Goal: Communication & Community: Participate in discussion

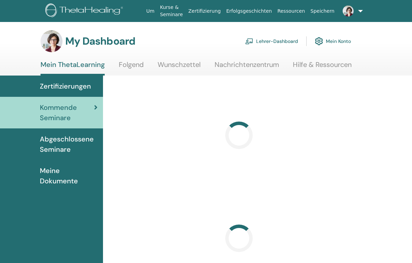
scroll to position [7, 0]
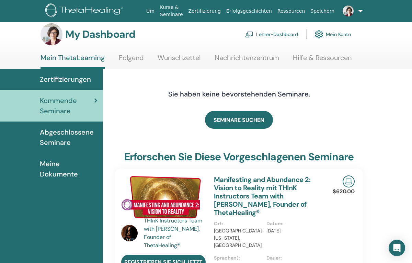
click at [267, 33] on link "Lehrer-Dashboard" at bounding box center [271, 34] width 53 height 15
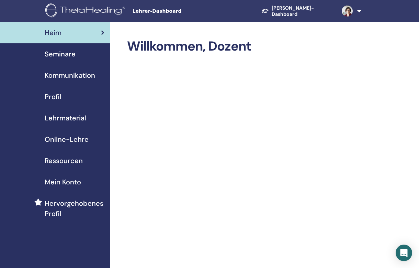
click at [55, 76] on span "Kommunikation" at bounding box center [70, 75] width 50 height 10
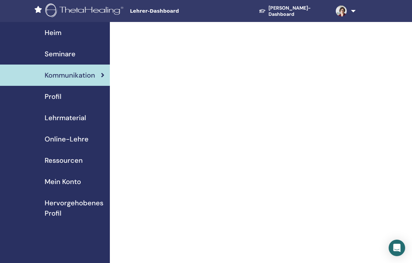
click at [61, 74] on span "Kommunikation" at bounding box center [70, 75] width 50 height 10
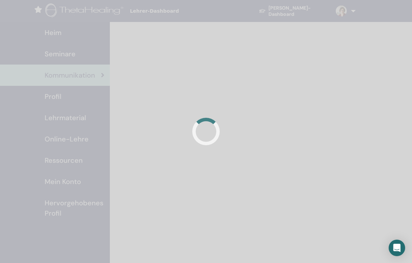
scroll to position [7, 0]
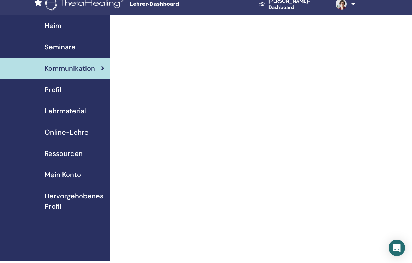
click at [56, 46] on span "Seminare" at bounding box center [60, 47] width 31 height 10
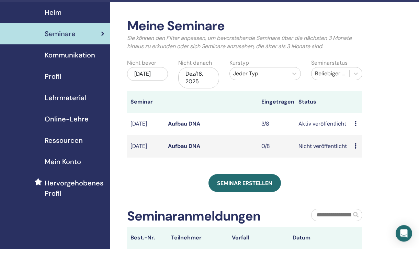
scroll to position [21, 0]
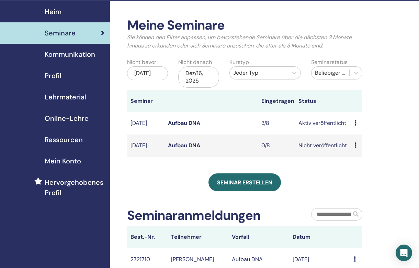
click at [75, 54] on span "Kommunikation" at bounding box center [70, 54] width 50 height 10
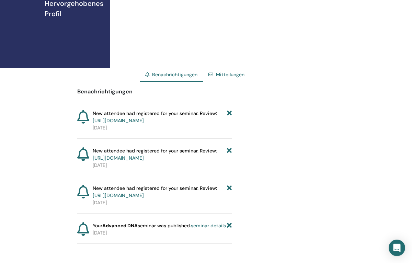
scroll to position [203, 0]
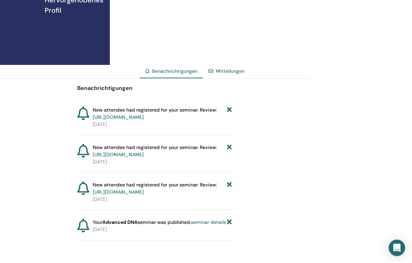
click at [241, 74] on link "Mitteilungen" at bounding box center [230, 71] width 29 height 6
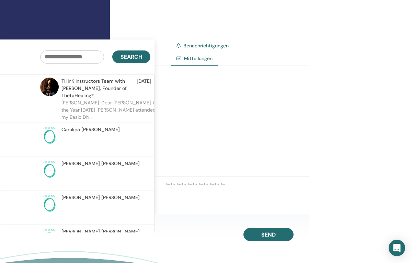
scroll to position [227, 0]
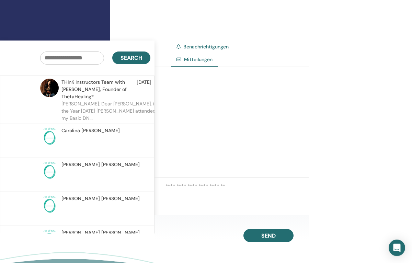
click at [97, 100] on span "THInK Instructors Team with [PERSON_NAME], Founder of ThetaHealing®" at bounding box center [98, 90] width 75 height 22
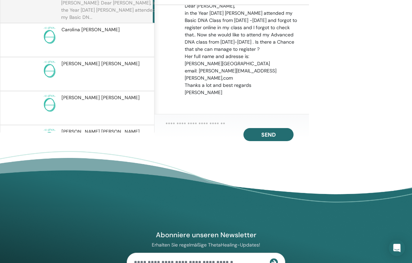
scroll to position [327, 0]
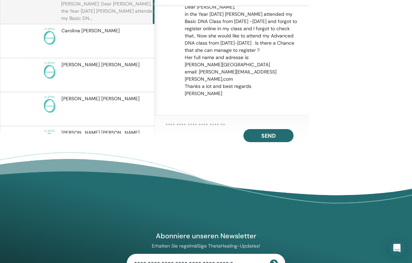
click at [284, 142] on button "Send" at bounding box center [269, 135] width 50 height 13
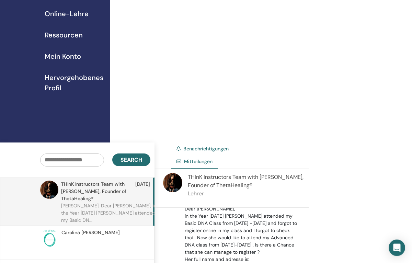
scroll to position [123, 0]
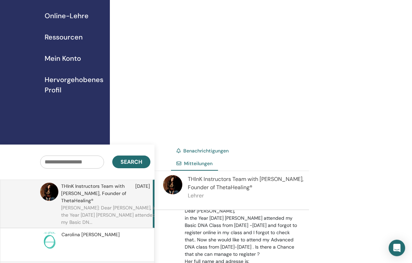
click at [225, 191] on span "THInK Instructors Team with [PERSON_NAME], Founder of ThetaHealing®" at bounding box center [246, 183] width 116 height 15
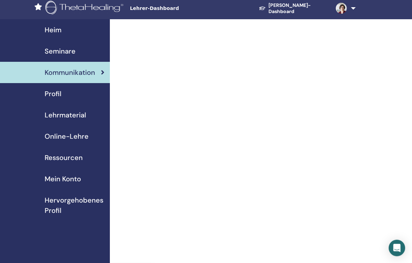
scroll to position [0, 0]
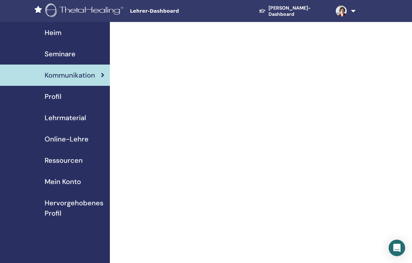
click at [51, 139] on span "Online-Lehre" at bounding box center [67, 139] width 44 height 10
